Goal: Task Accomplishment & Management: Use online tool/utility

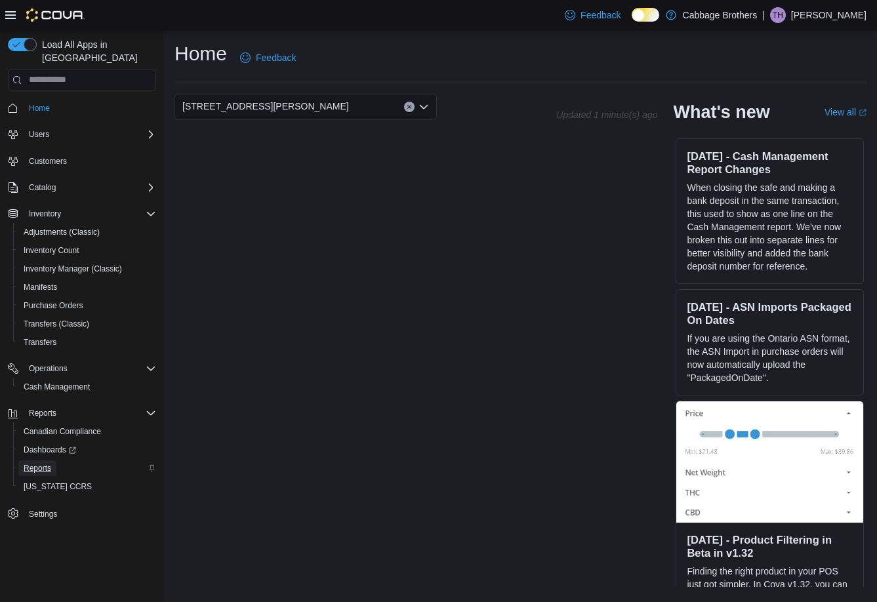
click at [33, 463] on span "Reports" at bounding box center [38, 468] width 28 height 10
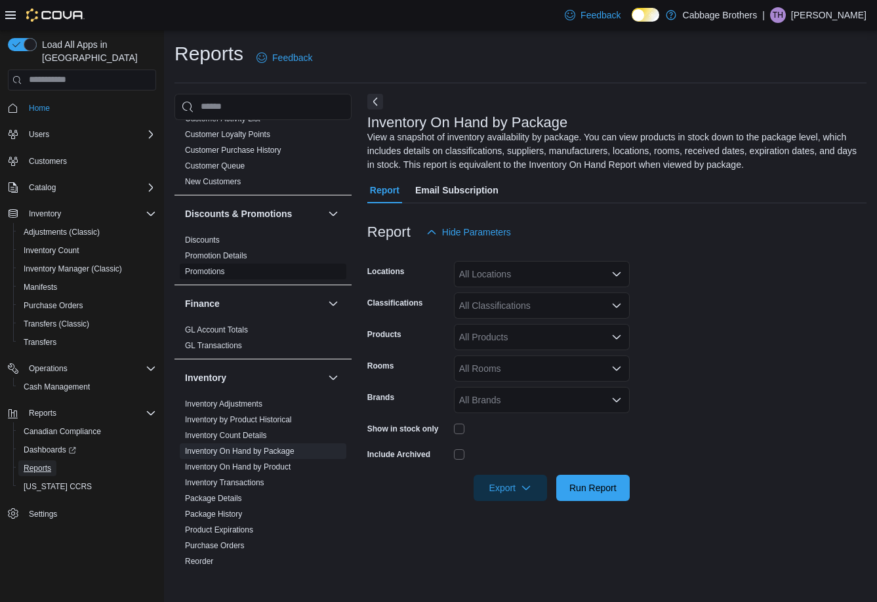
scroll to position [197, 0]
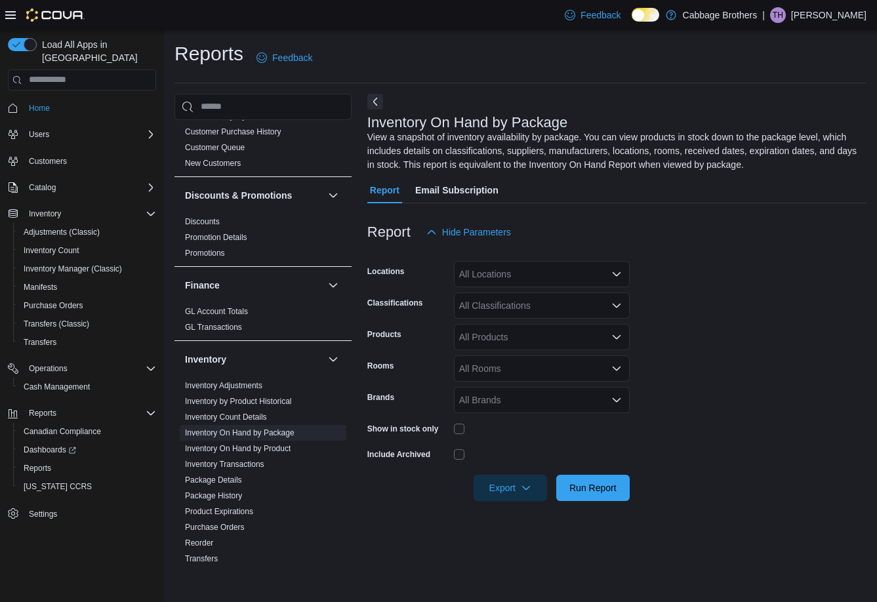
click at [615, 272] on icon "Open list of options" at bounding box center [616, 274] width 10 height 10
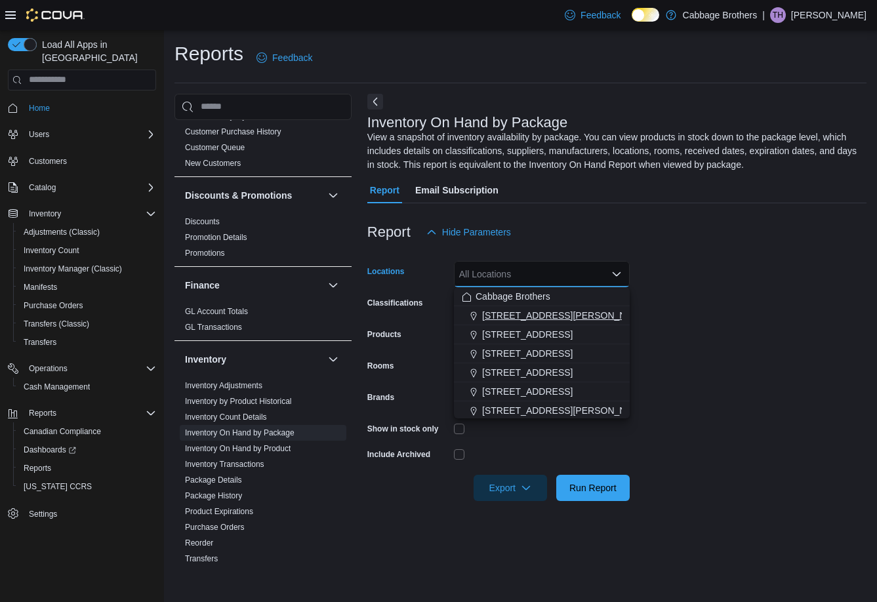
click at [519, 320] on span "[STREET_ADDRESS][PERSON_NAME]" at bounding box center [565, 315] width 167 height 13
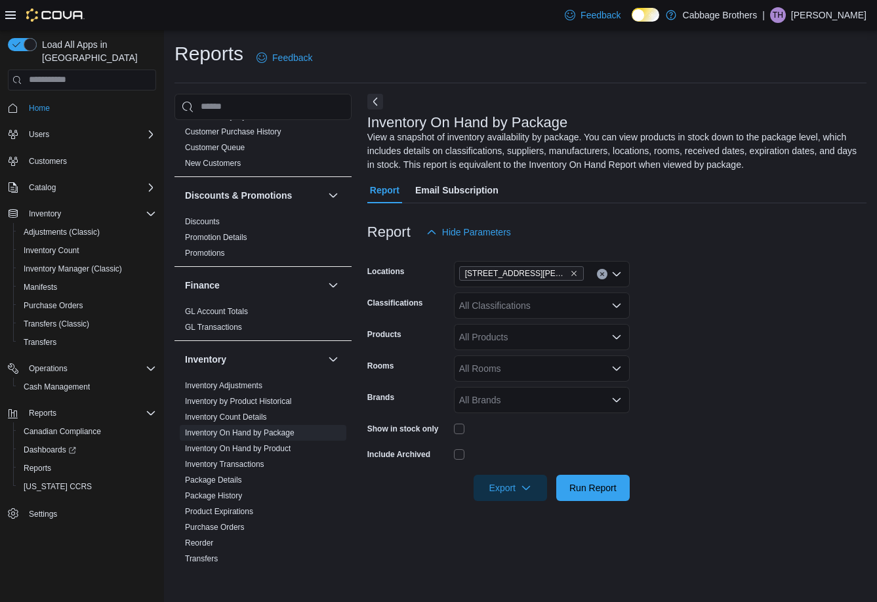
click at [693, 290] on form "Locations [STREET_ADDRESS][PERSON_NAME] Classifications All Classifications Pro…" at bounding box center [616, 373] width 499 height 256
click at [615, 306] on icon "Open list of options" at bounding box center [617, 306] width 8 height 4
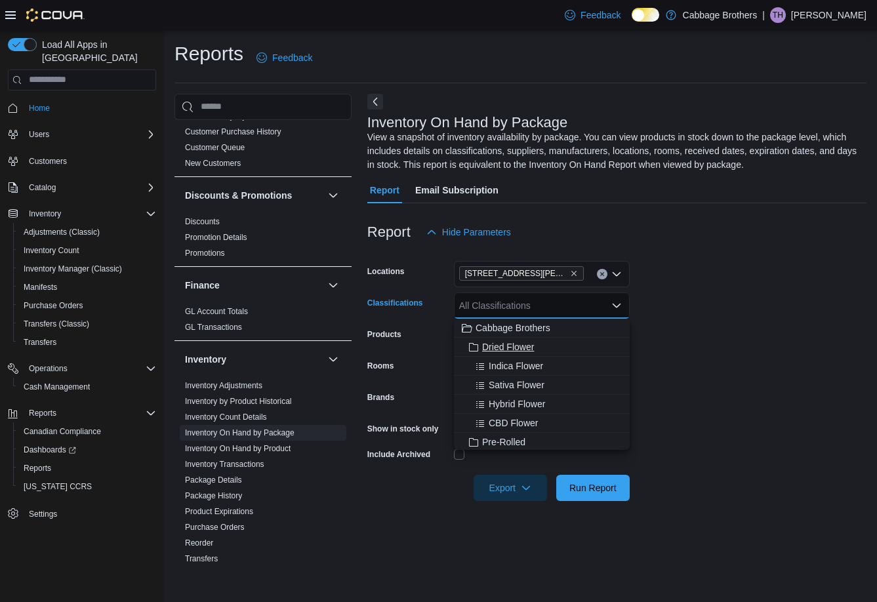
click at [526, 349] on span "Dried Flower" at bounding box center [508, 347] width 52 height 13
click at [753, 286] on form "Locations [STREET_ADDRESS][PERSON_NAME] Classifications Dried Flower Combo box.…" at bounding box center [616, 373] width 499 height 256
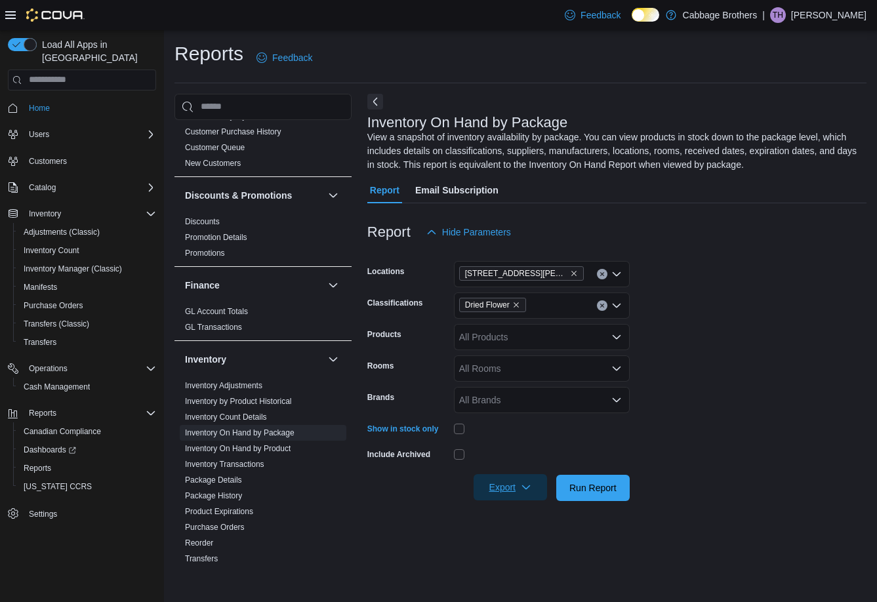
click at [524, 482] on span "Export" at bounding box center [511, 487] width 58 height 26
click at [510, 520] on button "Export to Excel" at bounding box center [512, 514] width 75 height 26
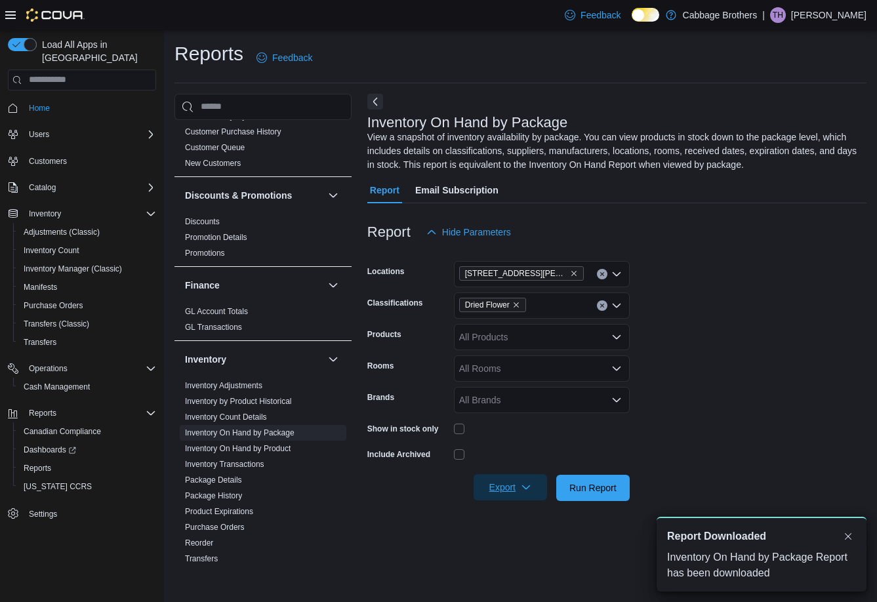
scroll to position [0, 0]
